Goal: Task Accomplishment & Management: Manage account settings

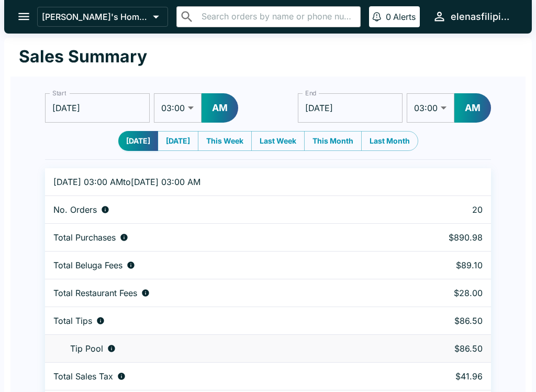
select select "03:00"
click at [18, 17] on icon "open drawer" at bounding box center [24, 16] width 14 height 14
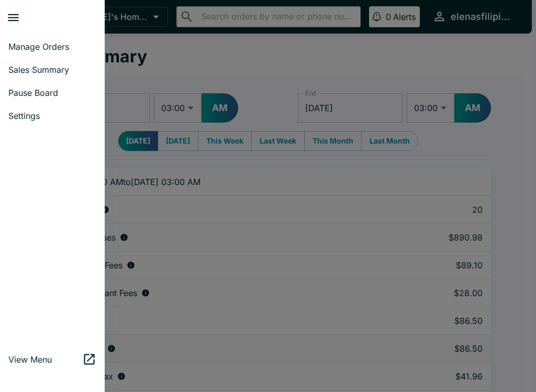
click at [47, 93] on span "Pause Board" at bounding box center [52, 92] width 88 height 10
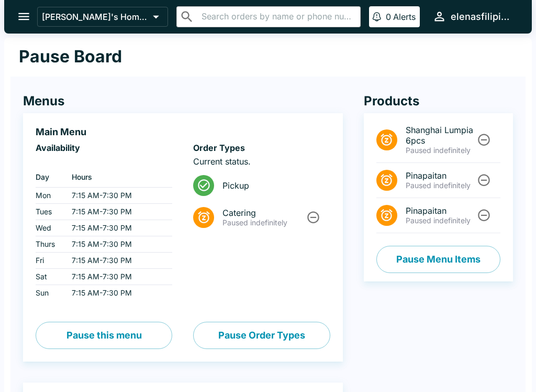
click at [479, 173] on icon "Unpause" at bounding box center [484, 180] width 14 height 14
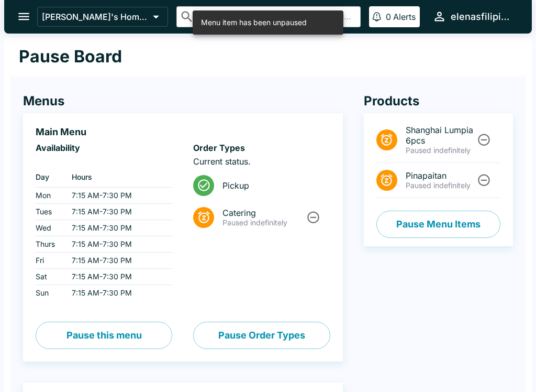
click at [489, 188] on button "Unpause" at bounding box center [483, 179] width 19 height 19
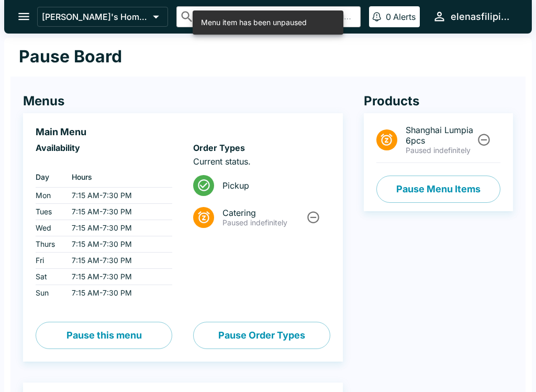
click at [399, 192] on button "Pause Menu Items" at bounding box center [438, 188] width 124 height 27
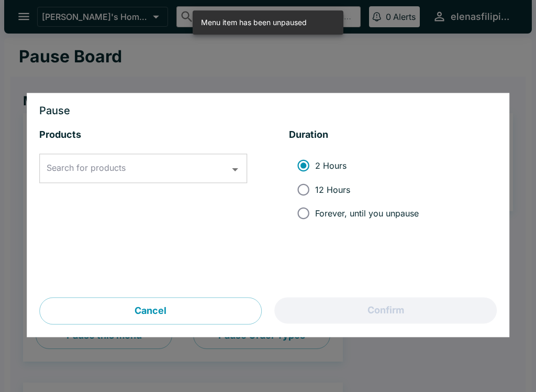
click at [71, 171] on div "Search for products Search for products" at bounding box center [143, 168] width 208 height 29
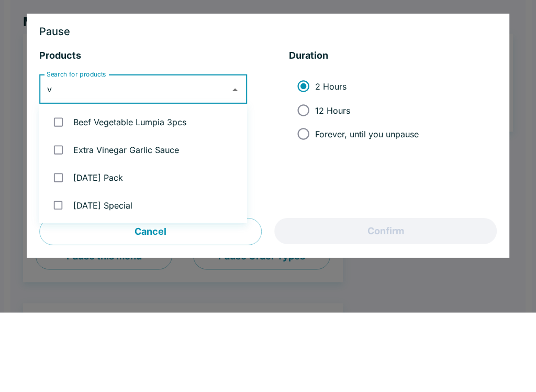
type input "ve"
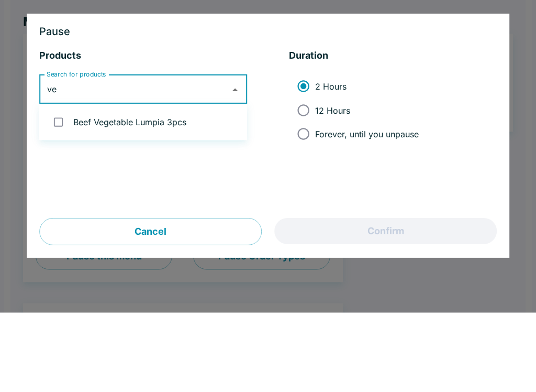
click at [69, 191] on input "checkbox" at bounding box center [58, 201] width 21 height 21
checkbox input "true"
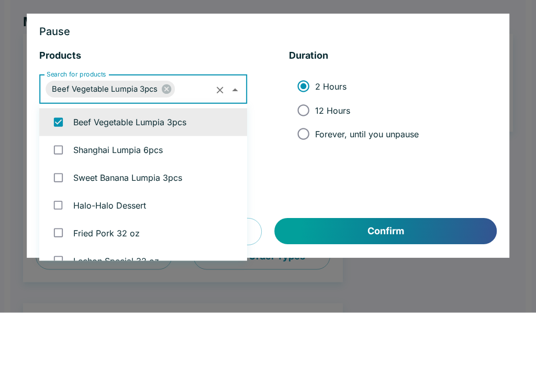
click at [307, 202] on input "Forever, until you unpause" at bounding box center [304, 214] width 24 height 24
radio input "true"
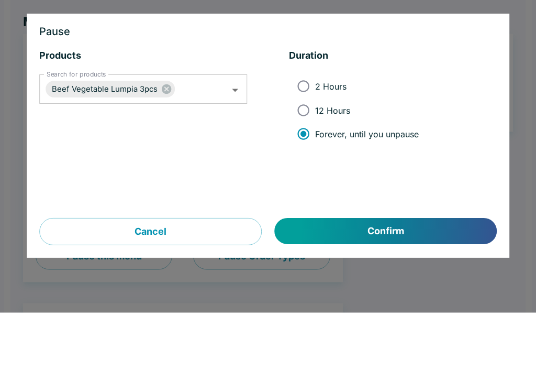
scroll to position [80, 0]
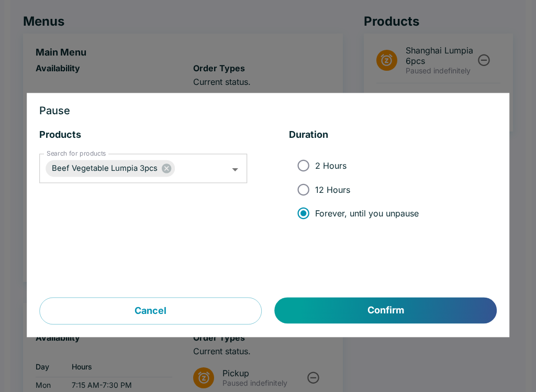
click at [355, 311] on button "Confirm" at bounding box center [386, 310] width 222 height 26
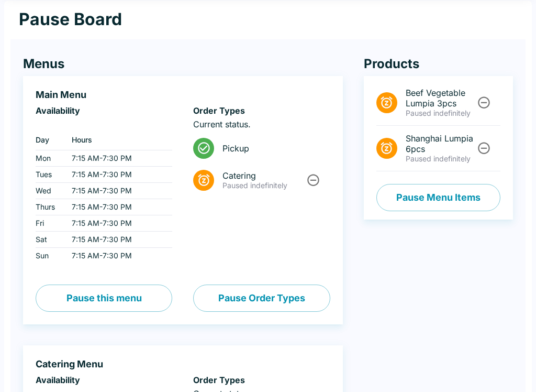
scroll to position [0, 0]
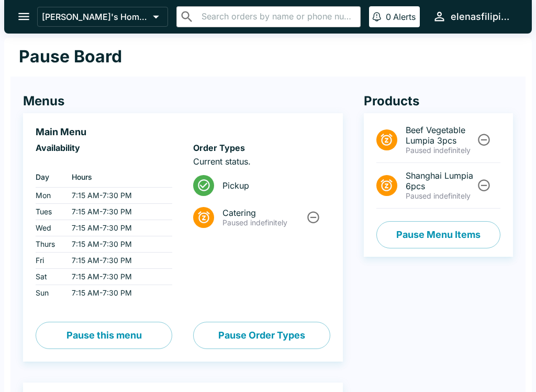
click at [18, 23] on icon "open drawer" at bounding box center [24, 16] width 14 height 14
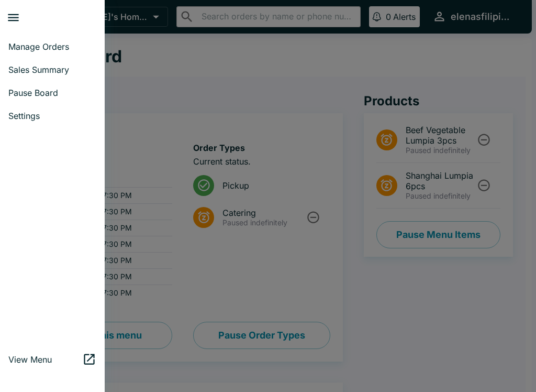
click at [15, 41] on span "Manage Orders" at bounding box center [52, 46] width 88 height 10
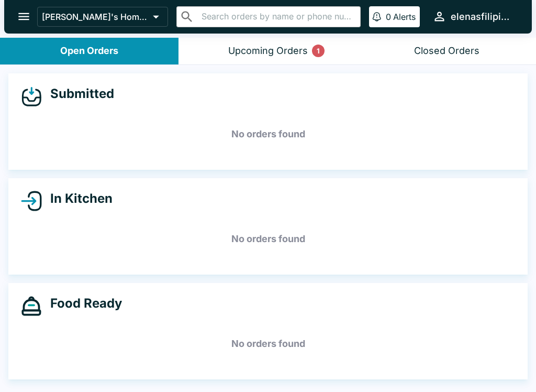
click at [289, 58] on button "Upcoming Orders 1" at bounding box center [268, 51] width 179 height 27
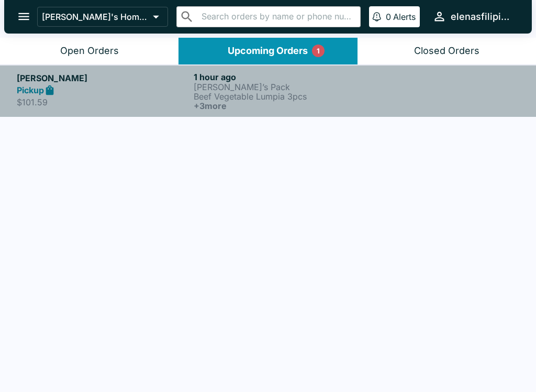
click at [49, 103] on p "$101.59" at bounding box center [103, 102] width 173 height 10
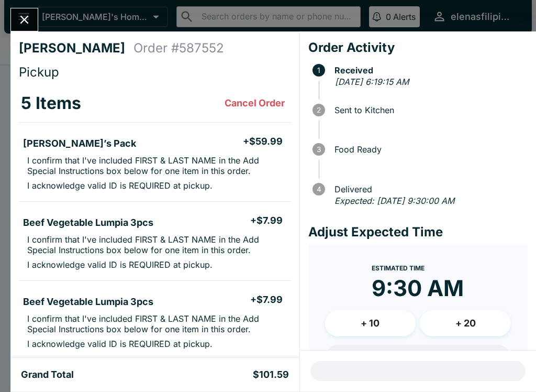
click at [21, 20] on icon "Close" at bounding box center [24, 20] width 14 height 14
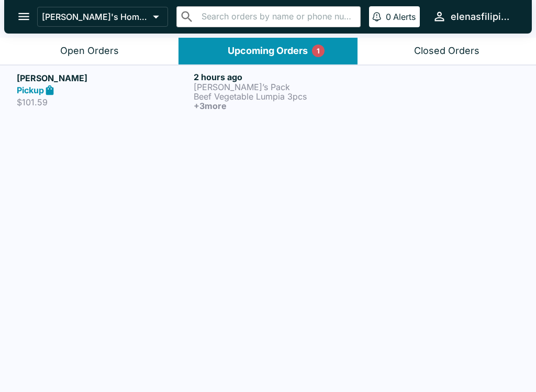
click at [76, 53] on div "Open Orders" at bounding box center [89, 51] width 59 height 12
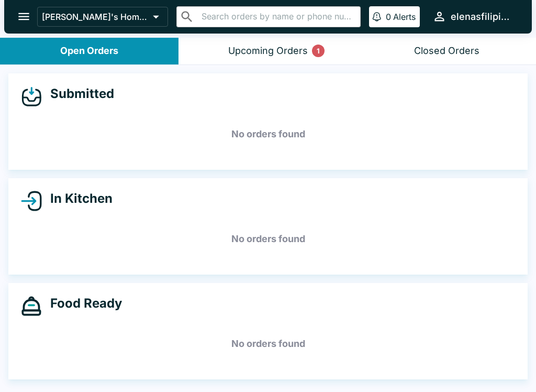
click at [28, 14] on icon "open drawer" at bounding box center [23, 16] width 11 height 7
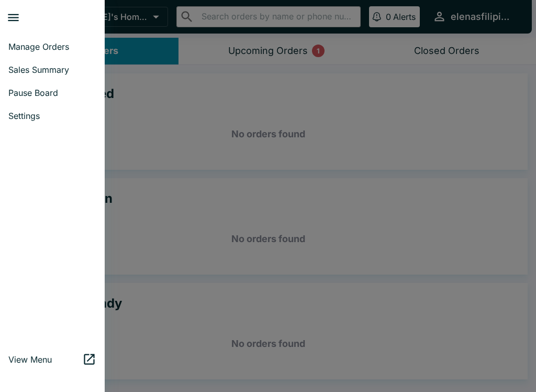
click at [47, 95] on span "Pause Board" at bounding box center [52, 92] width 88 height 10
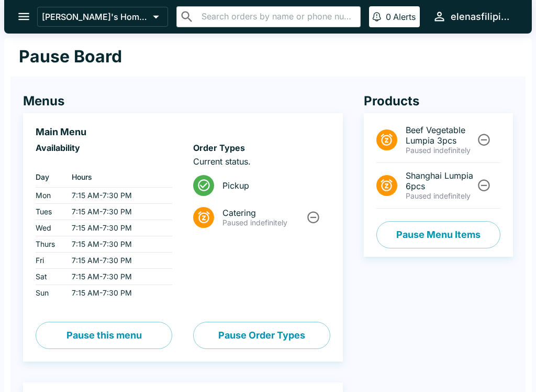
click at [492, 145] on button "Unpause" at bounding box center [483, 139] width 19 height 19
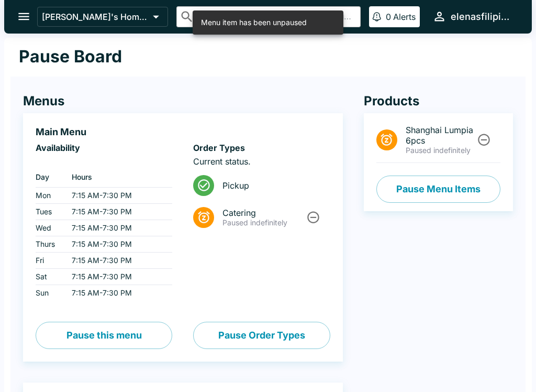
click at [28, 10] on icon "open drawer" at bounding box center [24, 16] width 14 height 14
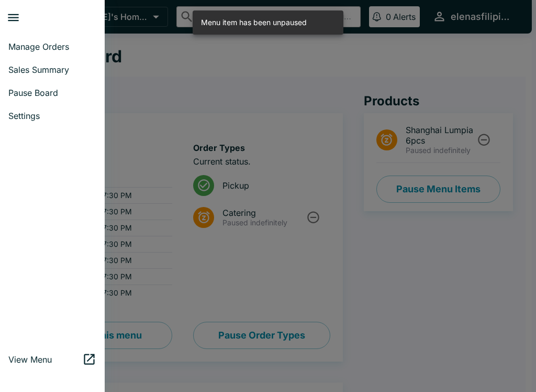
click at [28, 42] on span "Manage Orders" at bounding box center [52, 46] width 88 height 10
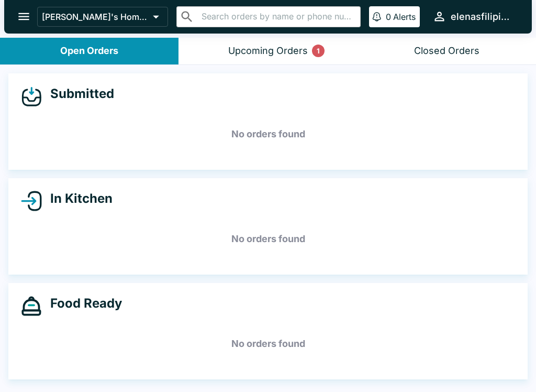
click at [273, 54] on div "Upcoming Orders 1" at bounding box center [268, 51] width 80 height 12
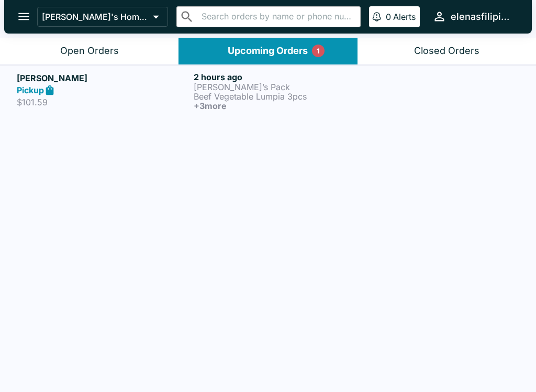
click at [60, 76] on h5 "[PERSON_NAME]" at bounding box center [103, 78] width 173 height 13
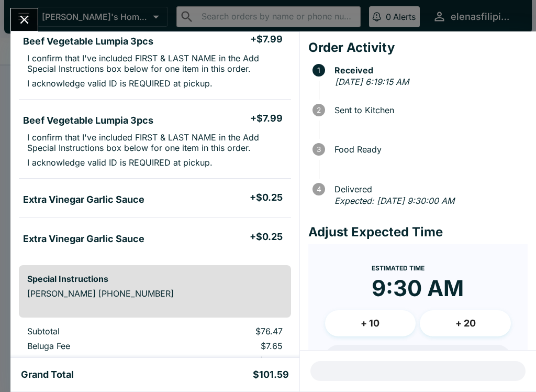
scroll to position [182, 0]
